Goal: Information Seeking & Learning: Learn about a topic

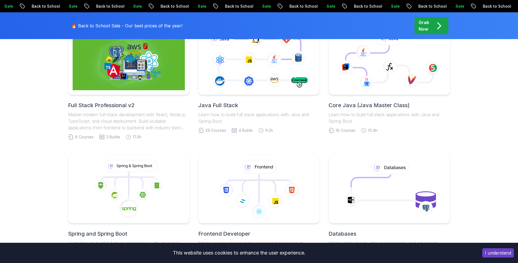
scroll to position [173, 0]
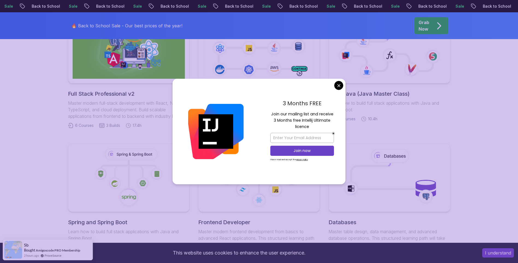
click at [340, 83] on link "Core Java (Java Master Class) Learn how to build full stack applications with J…" at bounding box center [390, 68] width 122 height 107
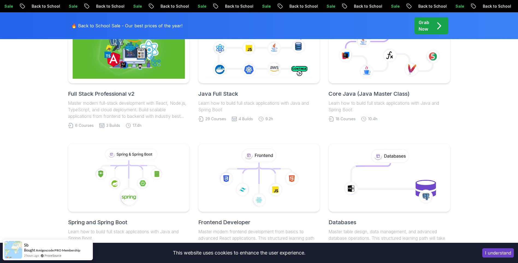
scroll to position [87, 0]
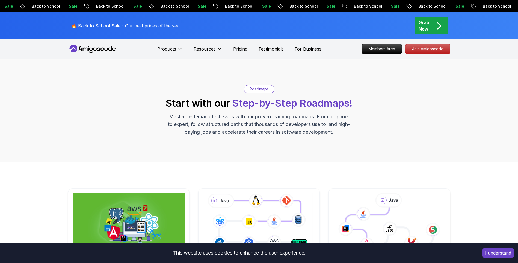
scroll to position [87, 0]
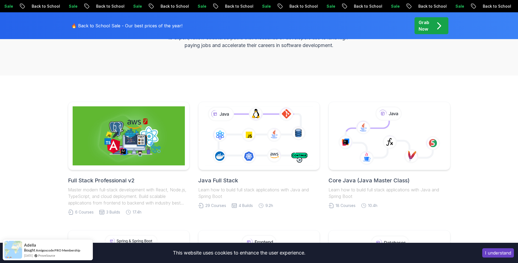
click at [430, 22] on div "Grab Now" at bounding box center [432, 25] width 26 height 13
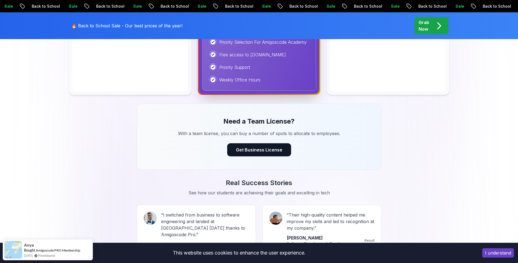
scroll to position [135, 0]
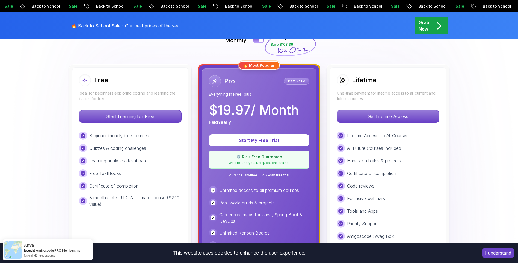
click at [410, 114] on p "Get Lifetime Access" at bounding box center [388, 116] width 102 height 12
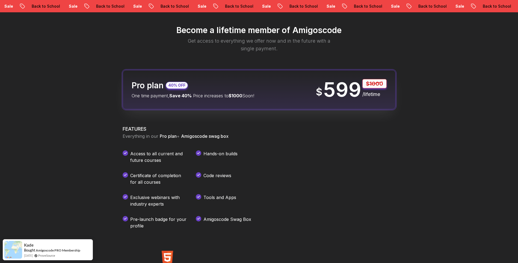
scroll to position [650, 0]
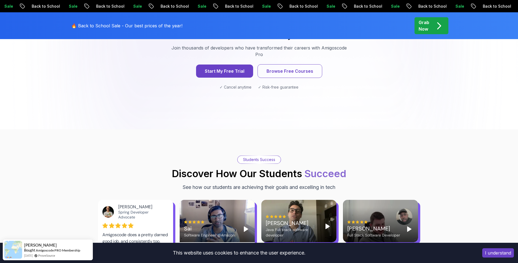
scroll to position [626, 0]
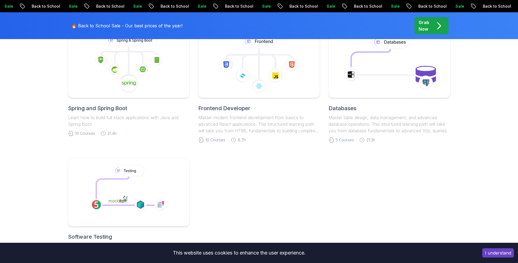
scroll to position [245, 0]
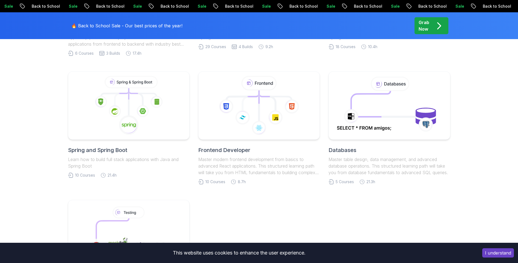
click at [100, 149] on h2 "Spring and Spring Boot" at bounding box center [129, 150] width 122 height 8
click at [72, 149] on h2 "Spring and Spring Boot" at bounding box center [129, 150] width 122 height 8
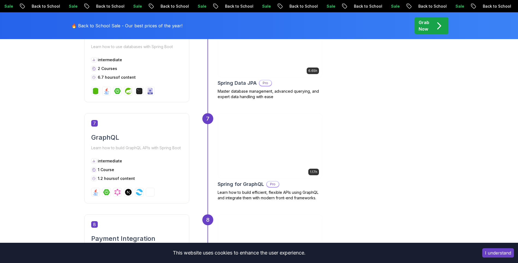
scroll to position [709, 0]
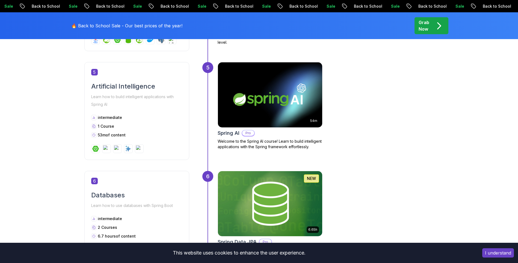
click at [248, 132] on p "Pro" at bounding box center [248, 132] width 12 height 5
click at [248, 134] on p "Pro" at bounding box center [248, 132] width 12 height 5
click at [261, 106] on html "Sale Back to School Sale Back to School Sale Back to School Sale Back to School…" at bounding box center [259, 157] width 518 height 1732
